Goal: Information Seeking & Learning: Compare options

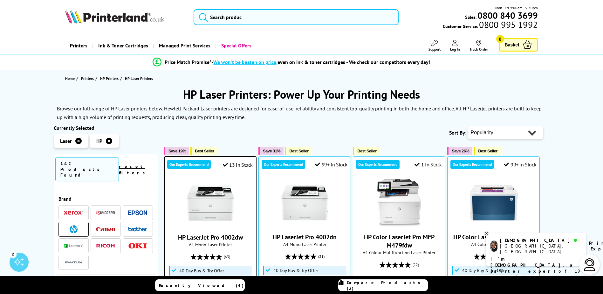
click at [102, 225] on span at bounding box center [105, 229] width 19 height 8
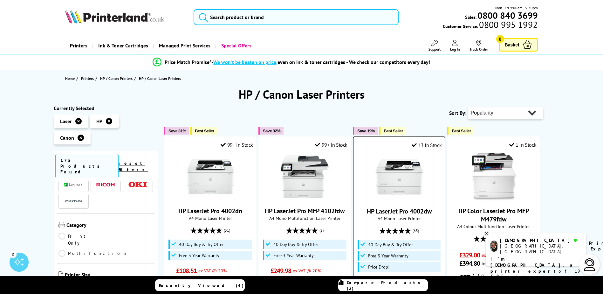
scroll to position [64, 0]
click at [68, 227] on link "Print Only" at bounding box center [81, 234] width 47 height 14
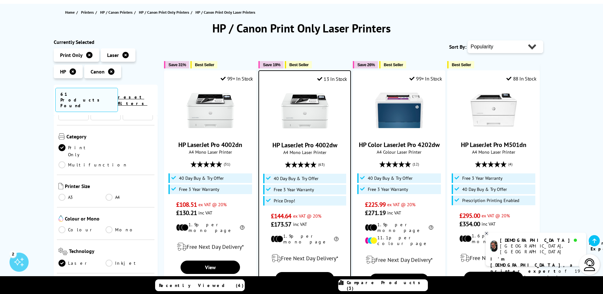
scroll to position [95, 0]
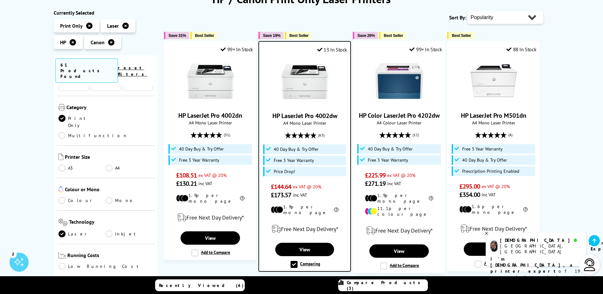
click at [113, 197] on link "Mono" at bounding box center [128, 200] width 47 height 7
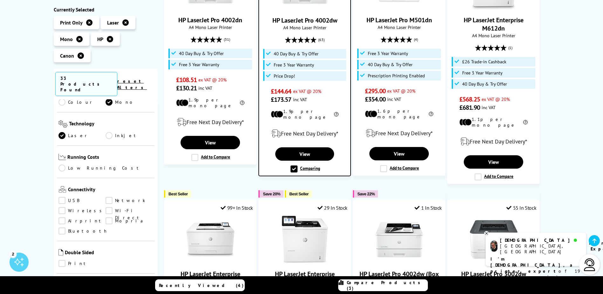
scroll to position [191, 0]
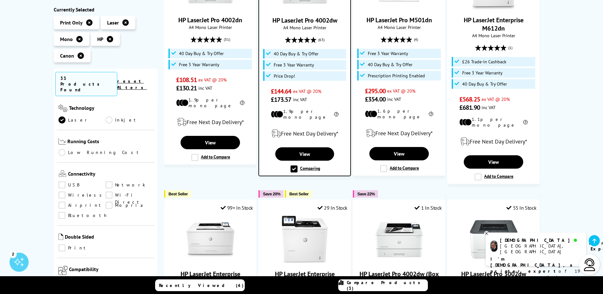
click at [64, 192] on link "Wireless" at bounding box center [81, 195] width 47 height 7
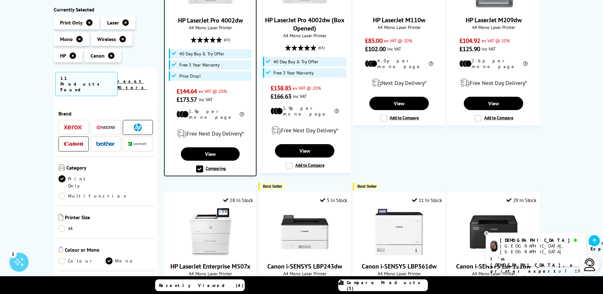
scroll to position [191, 0]
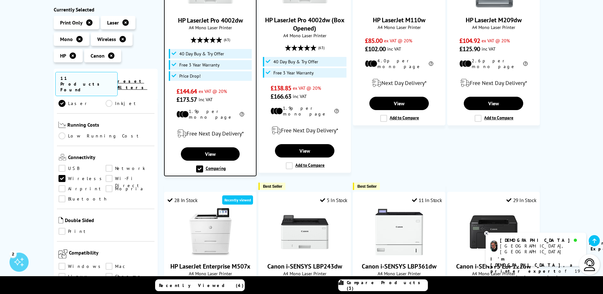
click at [64, 165] on link "USB" at bounding box center [81, 168] width 47 height 7
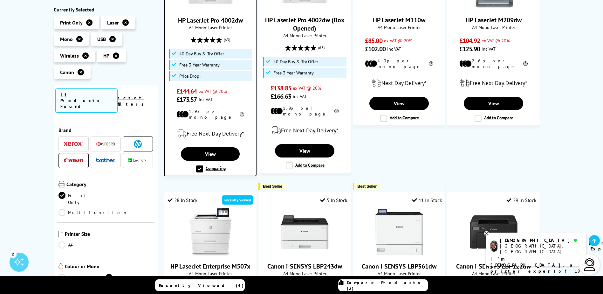
scroll to position [191, 0]
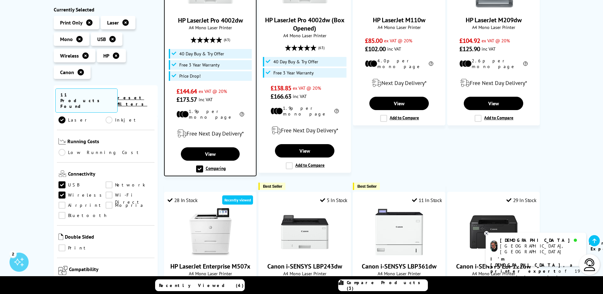
click at [65, 181] on link "USB" at bounding box center [81, 184] width 47 height 7
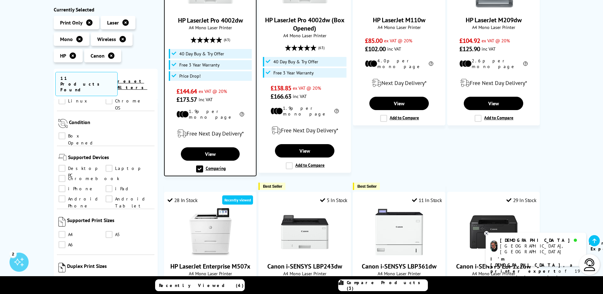
scroll to position [381, 0]
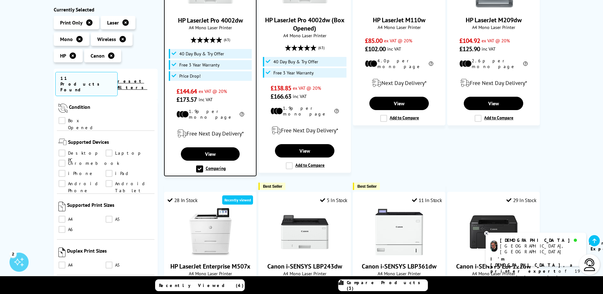
click at [112, 216] on link "A5" at bounding box center [128, 219] width 47 height 7
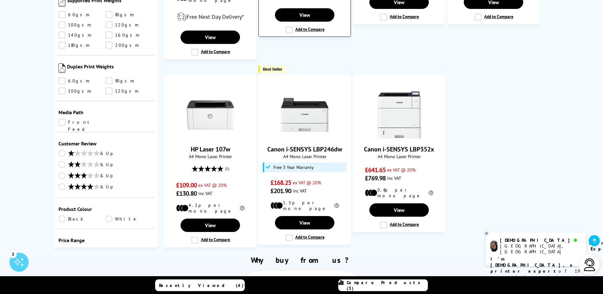
scroll to position [540, 0]
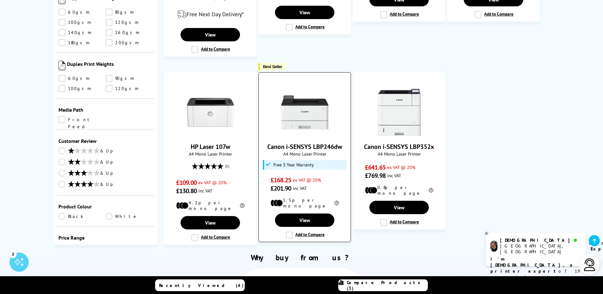
click at [289, 231] on label "Add to Compare" at bounding box center [305, 234] width 39 height 7
click at [0, 0] on input "Add to Compare" at bounding box center [0, 0] width 0 height 0
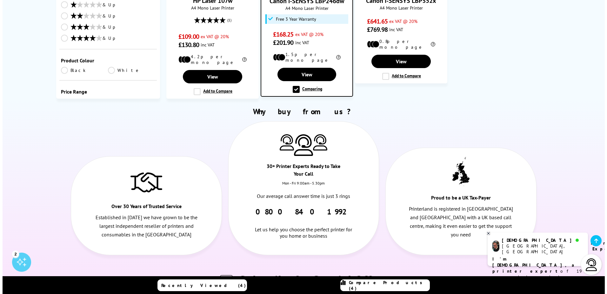
scroll to position [699, 0]
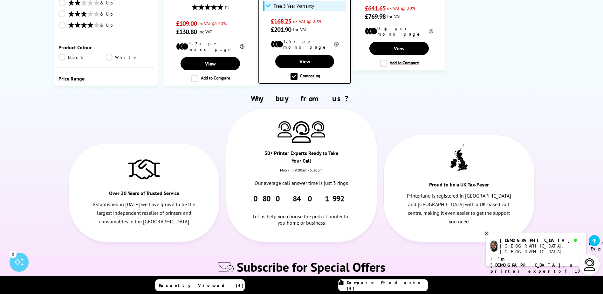
click at [392, 283] on span "Compare Products (4)" at bounding box center [387, 284] width 81 height 11
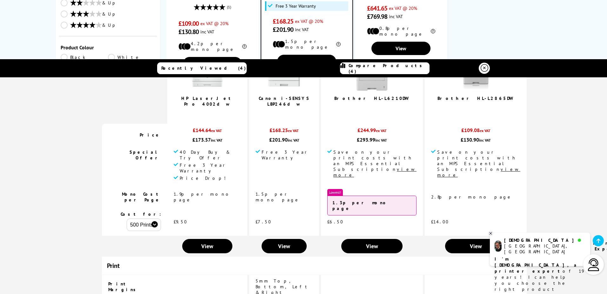
scroll to position [0, 0]
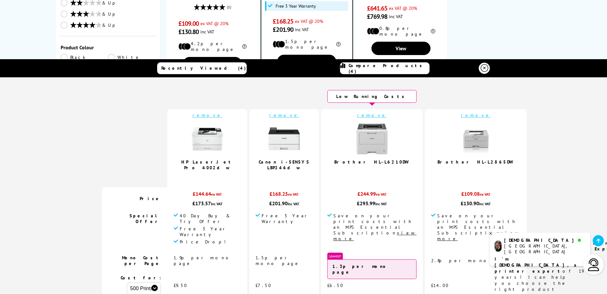
click at [297, 142] on img at bounding box center [284, 139] width 32 height 32
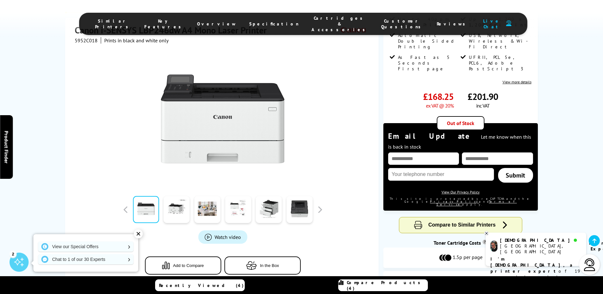
scroll to position [127, 0]
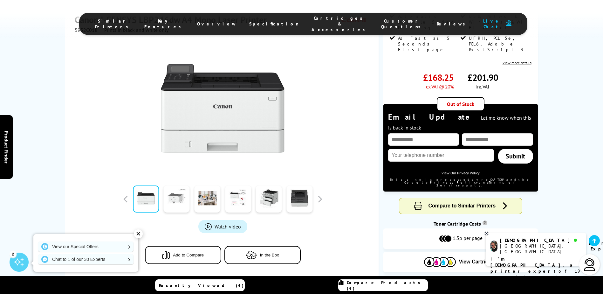
click at [182, 186] on link at bounding box center [177, 199] width 26 height 27
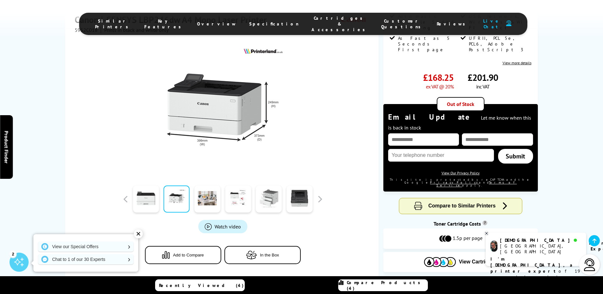
click at [278, 186] on link at bounding box center [269, 199] width 26 height 27
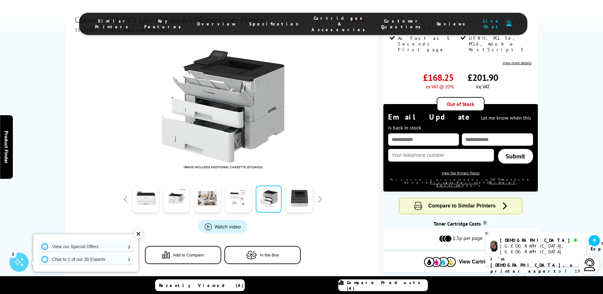
scroll to position [95, 0]
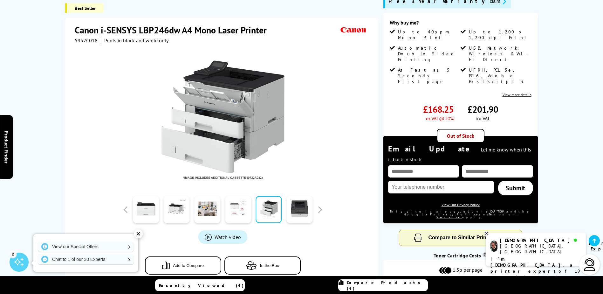
click at [227, 206] on link at bounding box center [238, 209] width 26 height 27
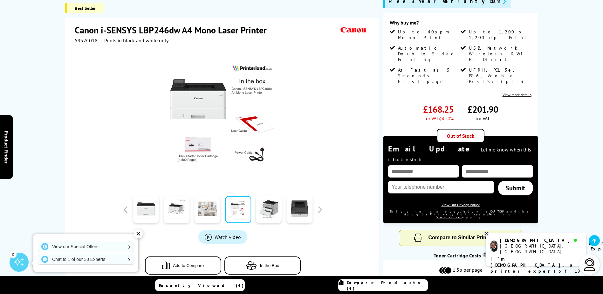
click at [211, 204] on link at bounding box center [207, 209] width 26 height 27
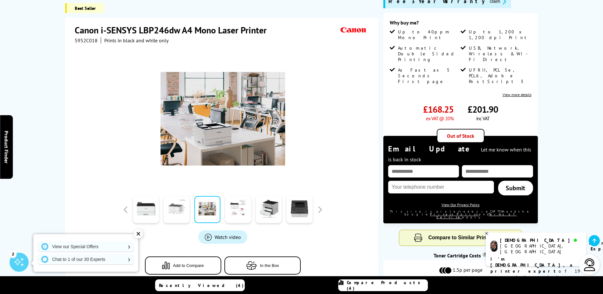
click at [183, 204] on link at bounding box center [177, 209] width 26 height 27
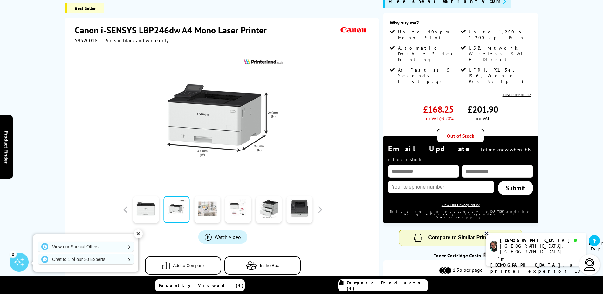
click at [220, 200] on link at bounding box center [207, 209] width 26 height 27
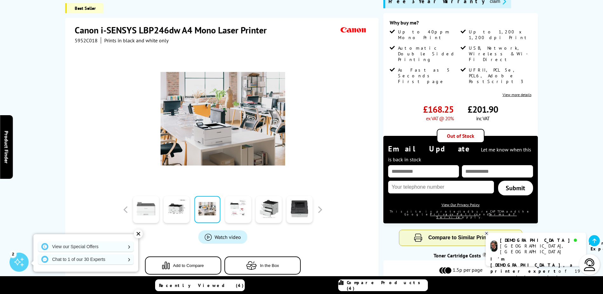
click at [146, 200] on link at bounding box center [146, 209] width 26 height 27
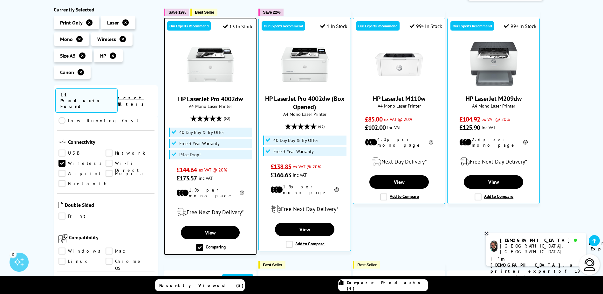
scroll to position [127, 0]
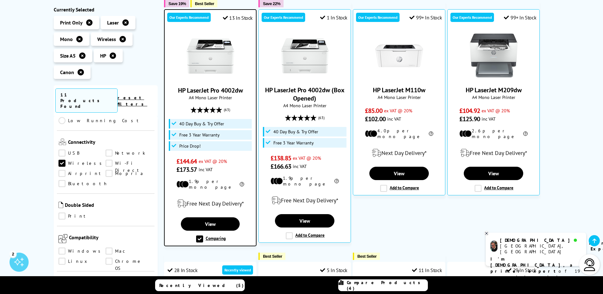
click at [220, 61] on img at bounding box center [210, 56] width 48 height 48
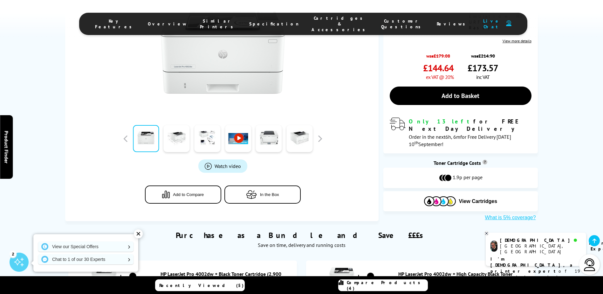
scroll to position [95, 0]
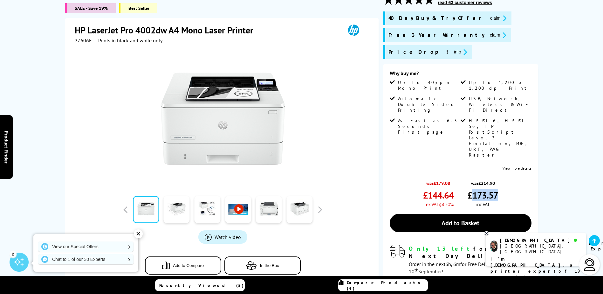
drag, startPoint x: 472, startPoint y: 160, endPoint x: 497, endPoint y: 159, distance: 25.1
click at [497, 189] on span "£173.57" at bounding box center [482, 195] width 30 height 12
copy span "173.57"
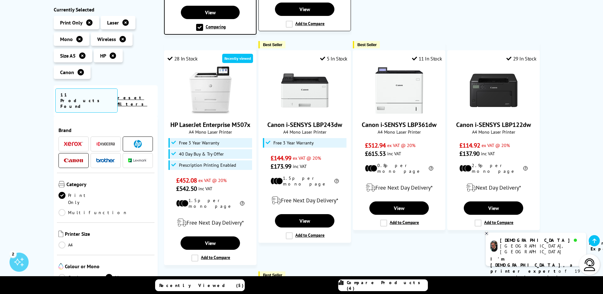
scroll to position [349, 0]
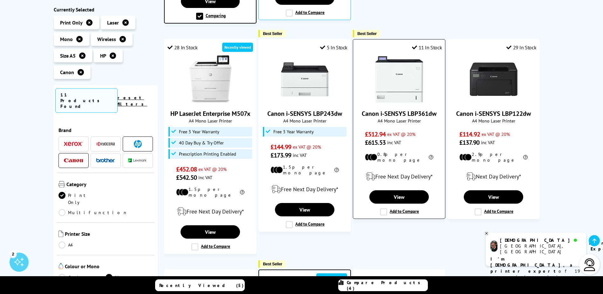
click at [400, 76] on img at bounding box center [399, 79] width 48 height 48
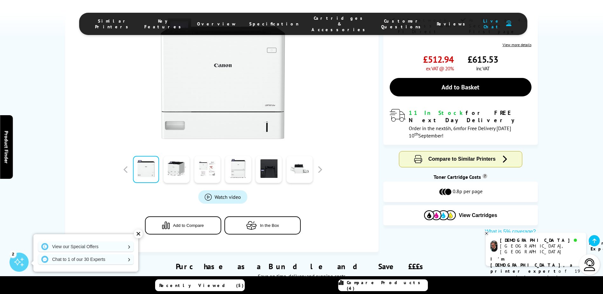
scroll to position [127, 0]
click at [242, 179] on link at bounding box center [238, 168] width 26 height 27
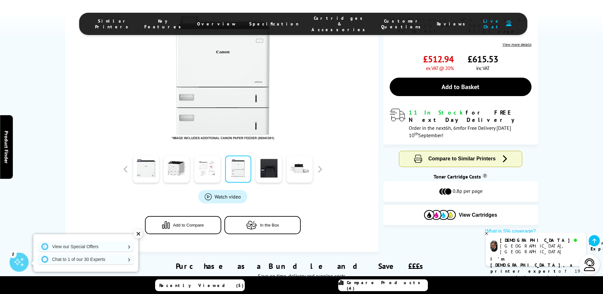
click at [198, 171] on link at bounding box center [207, 168] width 26 height 27
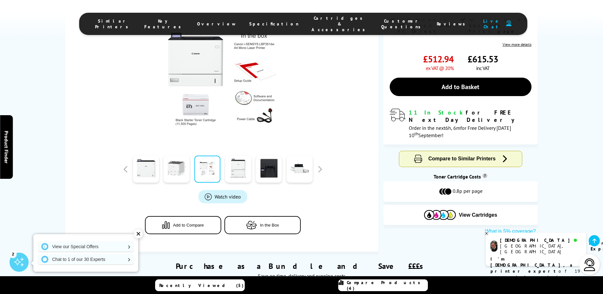
click at [175, 172] on link at bounding box center [177, 168] width 26 height 27
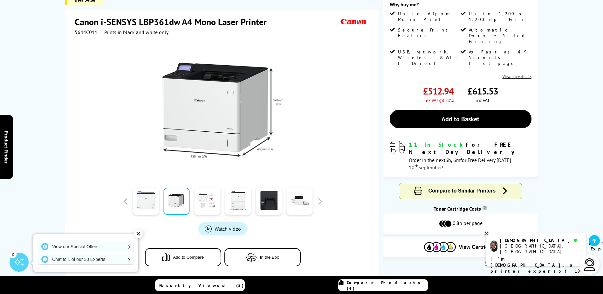
scroll to position [95, 0]
click at [173, 203] on link at bounding box center [177, 200] width 26 height 27
